Goal: Information Seeking & Learning: Learn about a topic

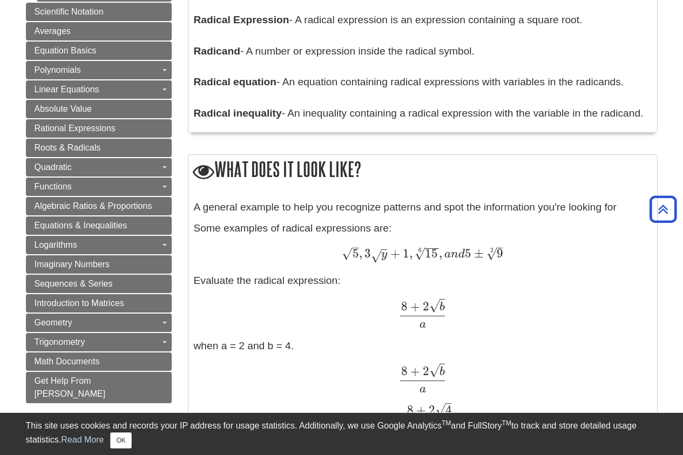
scroll to position [766, 0]
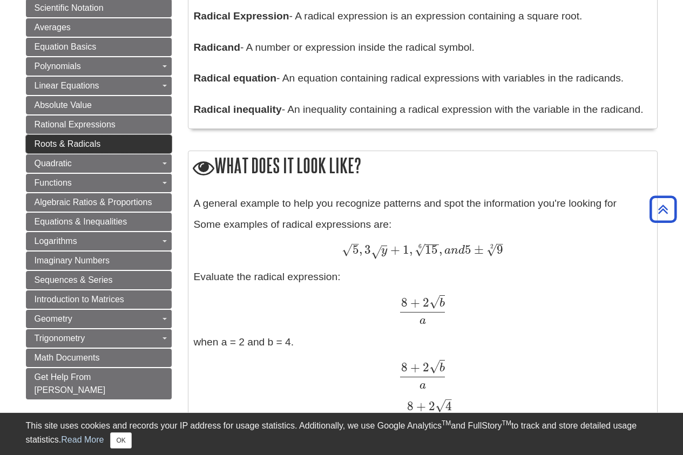
click at [107, 136] on link "Roots & Radicals" at bounding box center [99, 144] width 146 height 18
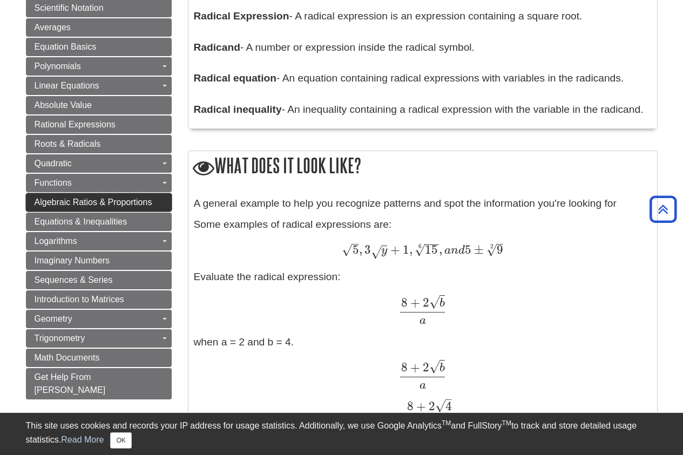
click at [152, 207] on link "Algebraic Ratios & Proportions" at bounding box center [99, 202] width 146 height 18
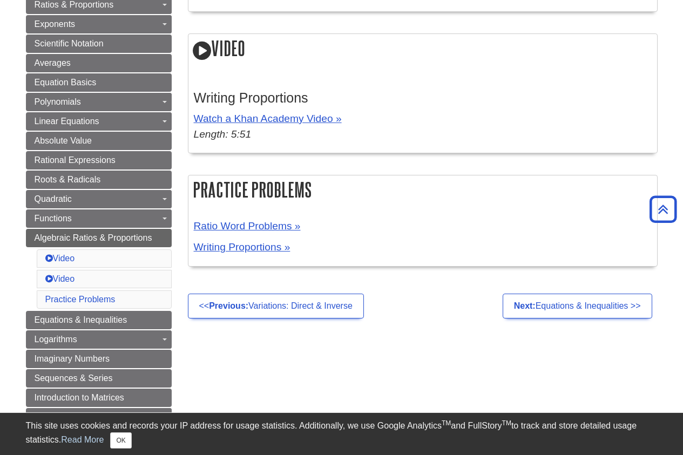
scroll to position [405, 0]
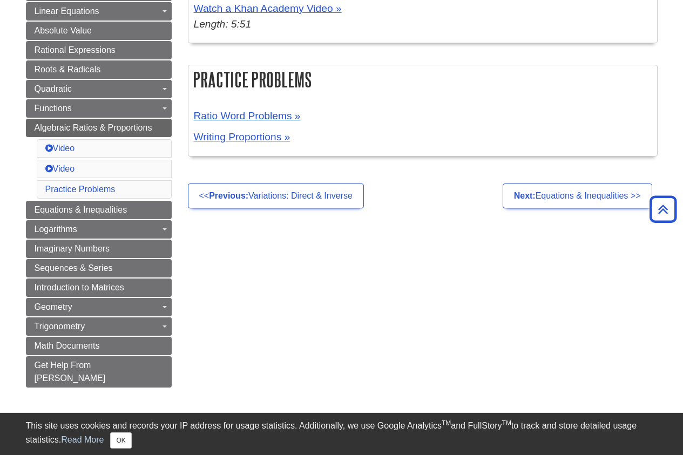
drag, startPoint x: 0, startPoint y: 0, endPoint x: 678, endPoint y: 333, distance: 755.7
click at [678, 333] on html "Email Library This site uses cookies and records your IP address for usage stat…" at bounding box center [341, 149] width 683 height 1108
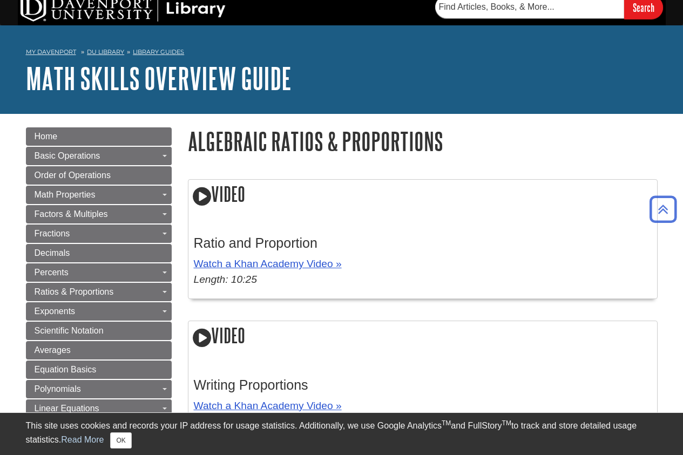
scroll to position [0, 0]
